Goal: Task Accomplishment & Management: Manage account settings

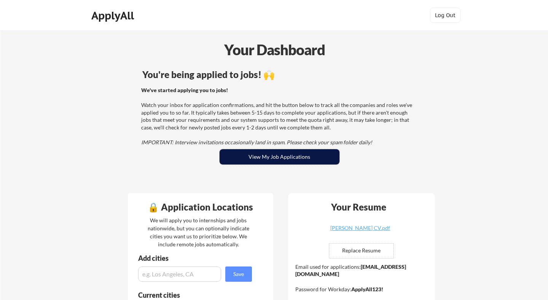
click at [236, 155] on button "View My Job Applications" at bounding box center [279, 156] width 120 height 15
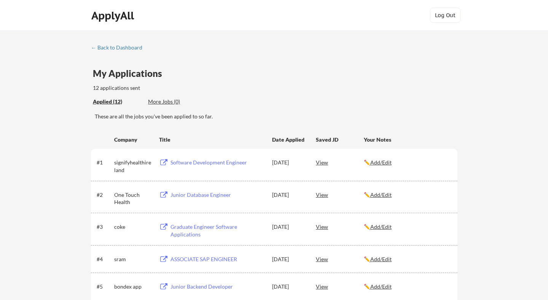
click at [194, 228] on div "Graduate Engineer Software Applications" at bounding box center [217, 230] width 94 height 15
click at [106, 19] on div "ApplyAll" at bounding box center [113, 15] width 45 height 13
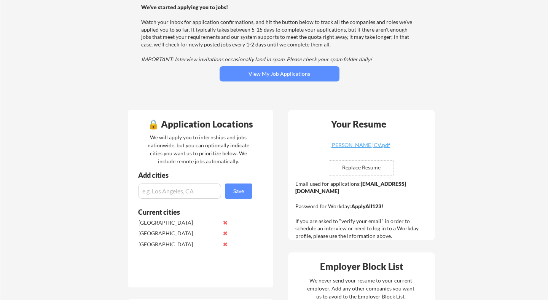
scroll to position [84, 0]
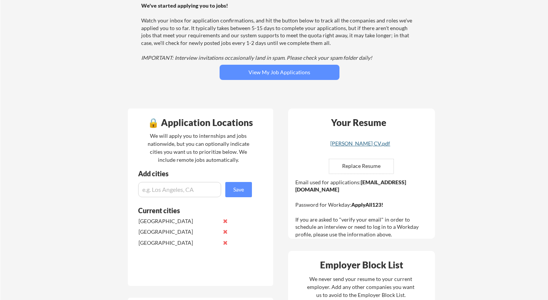
click at [347, 145] on div "[PERSON_NAME] CV.pdf" at bounding box center [360, 143] width 91 height 5
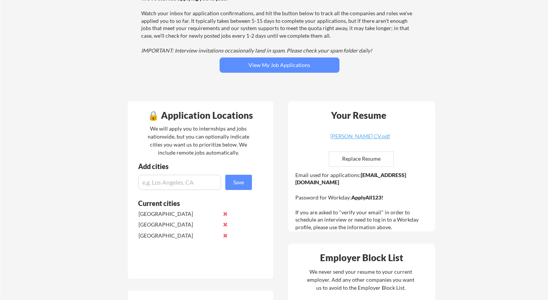
scroll to position [0, 0]
